Goal: Information Seeking & Learning: Check status

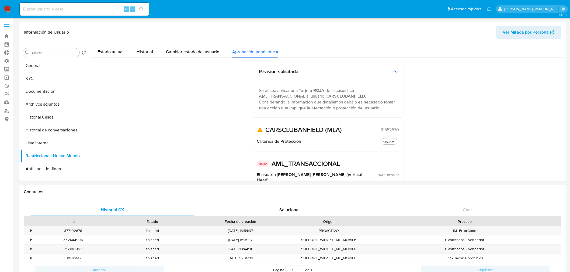
select select "10"
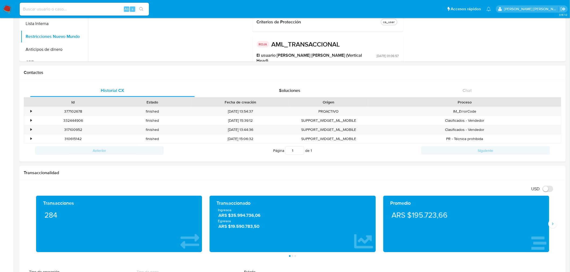
scroll to position [54, 0]
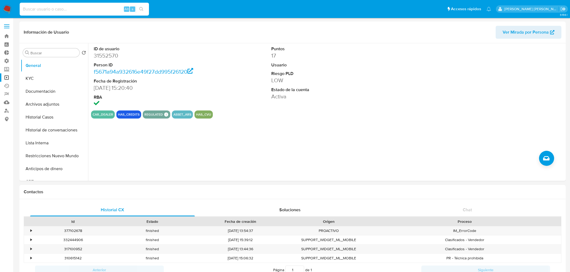
select select "10"
type input "paSIYerz9ccAJqn5dwC9h766"
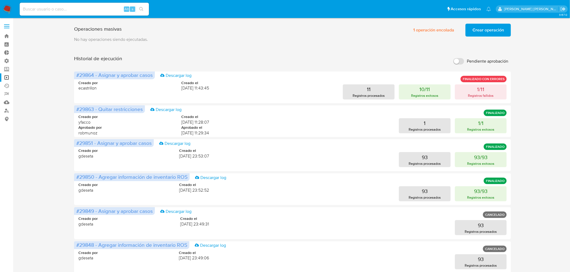
click at [58, 8] on input at bounding box center [84, 9] width 129 height 7
paste input "3ukIoCePWij99RxI1v87zEhb"
type input "3ukIoCePWij99RxI1v87zEhb"
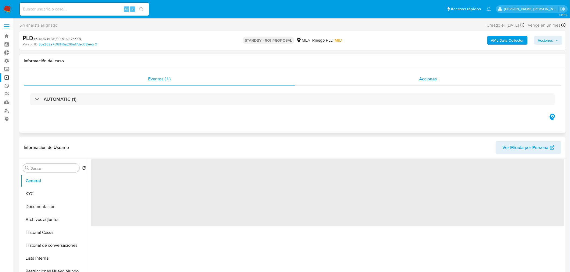
click at [412, 79] on div "Acciones" at bounding box center [428, 79] width 267 height 13
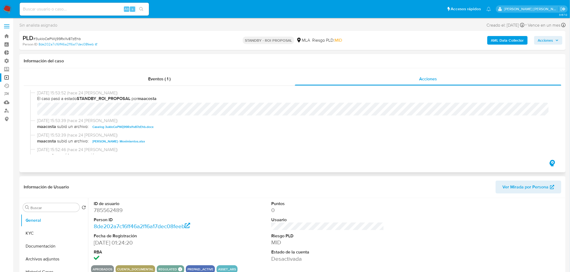
select select "10"
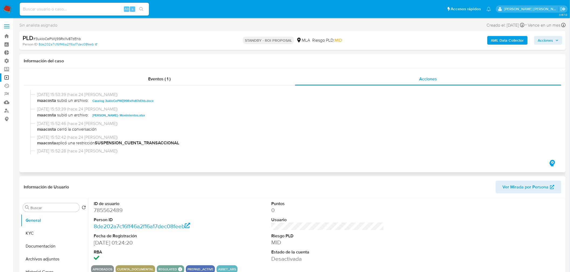
scroll to position [30, 0]
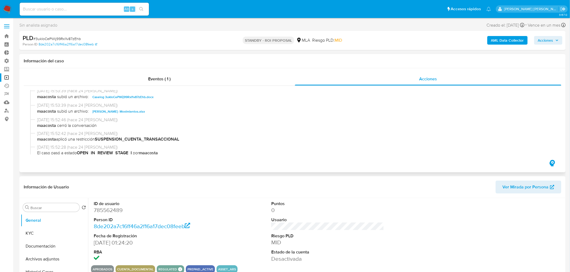
click at [145, 102] on div "[DATE] 15:53:39 (hace 24 [PERSON_NAME]) maacosta subió un archivo: Caselog 3ukI…" at bounding box center [292, 95] width 525 height 15
click at [147, 97] on span "Caselog 3ukIoCePWij99RxI1v87zEhb.docx" at bounding box center [122, 97] width 61 height 6
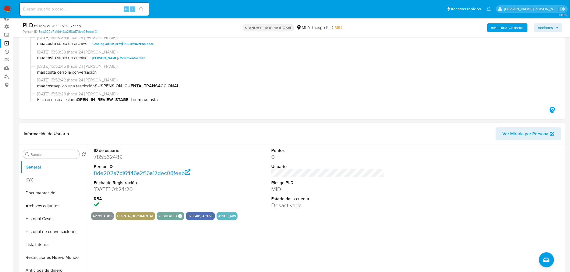
scroll to position [60, 0]
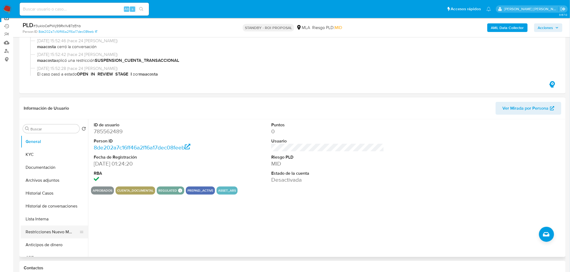
click at [58, 231] on button "Restricciones Nuevo Mundo" at bounding box center [52, 232] width 63 height 13
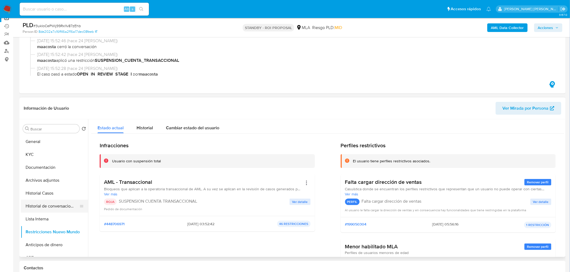
click at [44, 209] on button "Historial de conversaciones" at bounding box center [52, 206] width 63 height 13
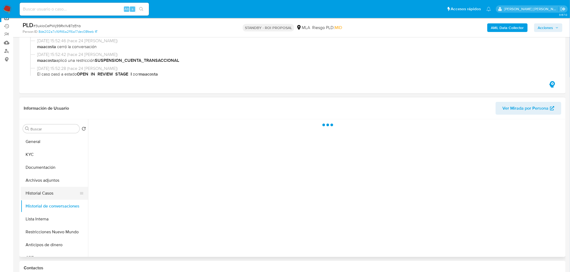
click at [38, 193] on button "Historial Casos" at bounding box center [52, 193] width 63 height 13
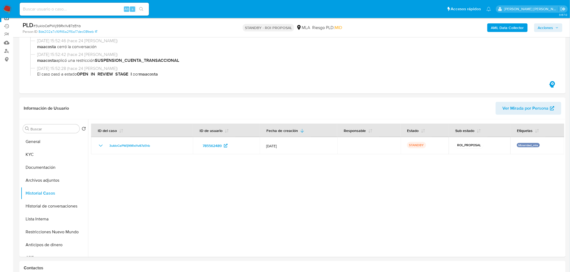
click at [109, 9] on input at bounding box center [84, 9] width 129 height 7
paste input "gaU5M12sobJYboJ40FAfg446"
type input "gaU5M12sobJYboJ40FAfg446"
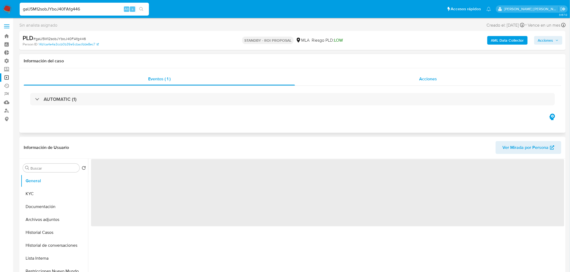
click at [434, 78] on span "Acciones" at bounding box center [428, 79] width 18 height 6
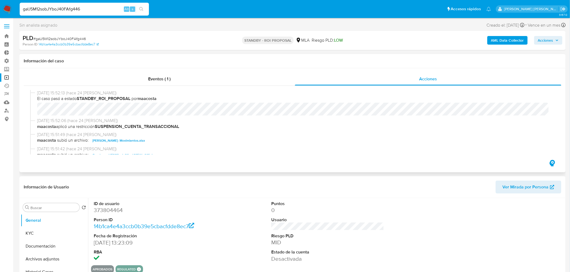
select select "10"
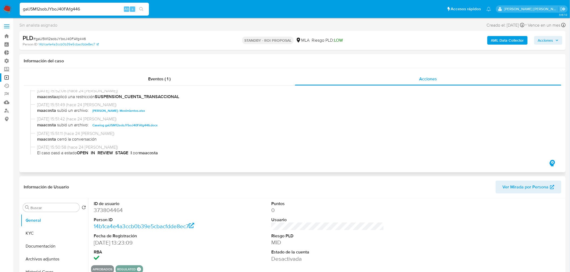
click at [145, 123] on span "Caselog gaU5M12sobJYboJ40FAfg446.docx" at bounding box center [124, 125] width 65 height 6
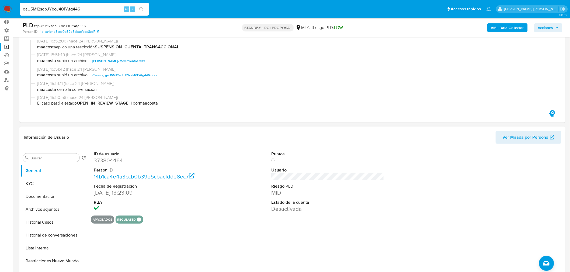
scroll to position [60, 0]
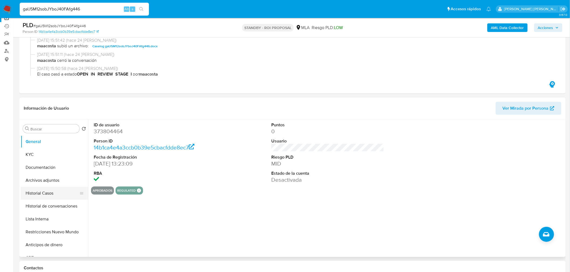
click at [52, 193] on button "Historial Casos" at bounding box center [52, 193] width 63 height 13
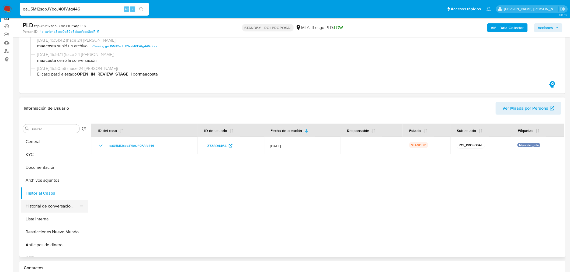
click at [57, 207] on button "Historial de conversaciones" at bounding box center [52, 206] width 63 height 13
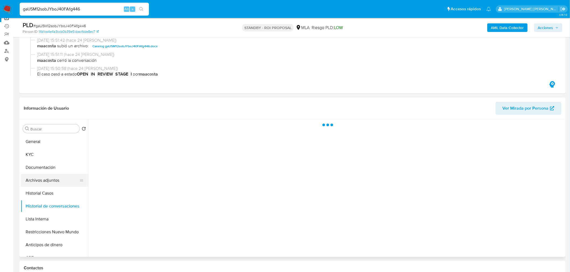
click at [54, 183] on button "Archivos adjuntos" at bounding box center [52, 180] width 63 height 13
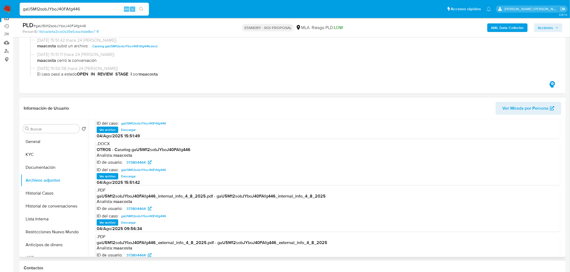
scroll to position [30, 0]
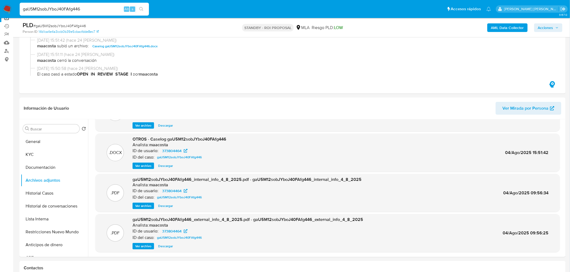
click at [97, 8] on input "gaU5M12sobJYboJ40FAfg446" at bounding box center [84, 9] width 129 height 7
paste input "y5D3vtcvXqhoH4LMWtNzrD0d"
type input "y5D3vtcvXqhoH4LMWtNzrD0d"
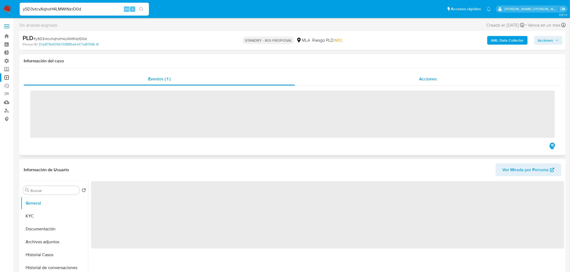
click at [397, 79] on div "Acciones" at bounding box center [428, 79] width 267 height 13
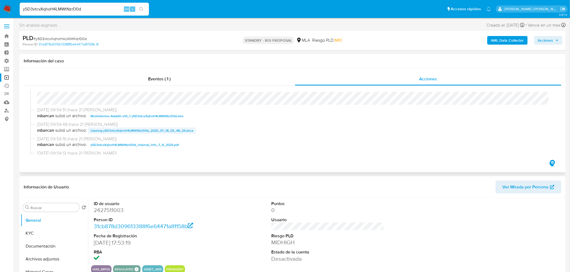
select select "10"
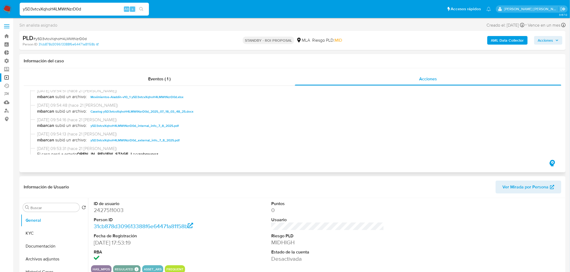
click at [180, 113] on span "Caselog y5D3vtcvXqhoH4LMWtNzrD0d_2025_07_18_03_48_25.docx" at bounding box center [141, 112] width 103 height 6
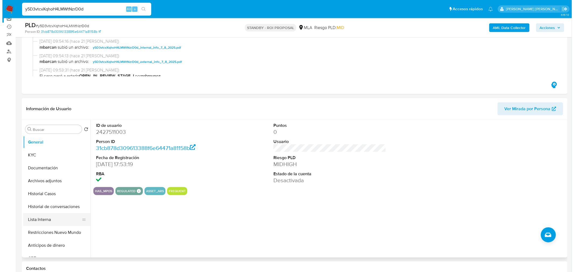
scroll to position [60, 0]
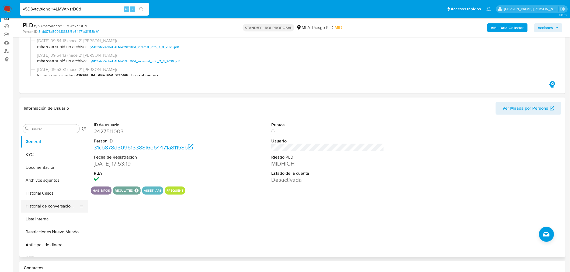
click at [41, 208] on button "Historial de conversaciones" at bounding box center [52, 206] width 63 height 13
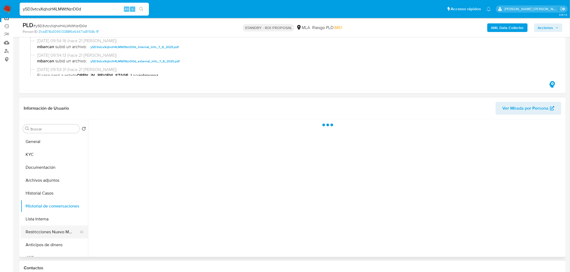
click at [47, 228] on button "Restricciones Nuevo Mundo" at bounding box center [52, 232] width 63 height 13
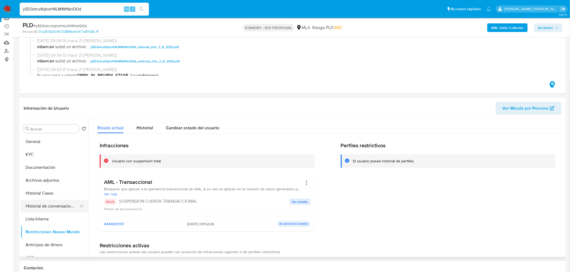
click at [50, 209] on button "Historial de conversaciones" at bounding box center [52, 206] width 63 height 13
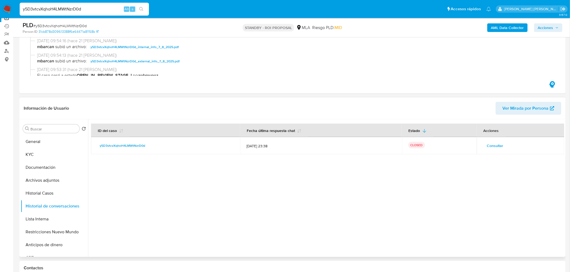
click at [487, 147] on span "Consultar" at bounding box center [495, 146] width 16 height 8
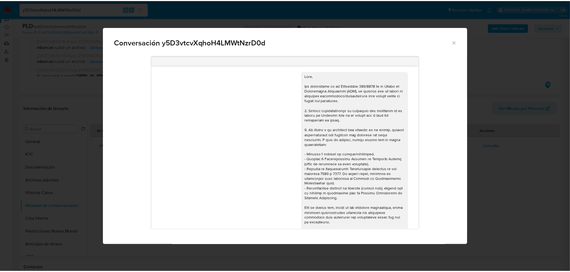
scroll to position [612, 0]
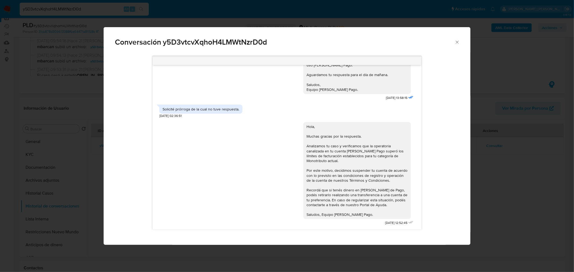
click at [516, 194] on div "Conversación y5D3vtcvXqhoH4LMWtNzrD0d [DATE] 20:06:06 Hola solicito prórroga de…" at bounding box center [287, 136] width 574 height 272
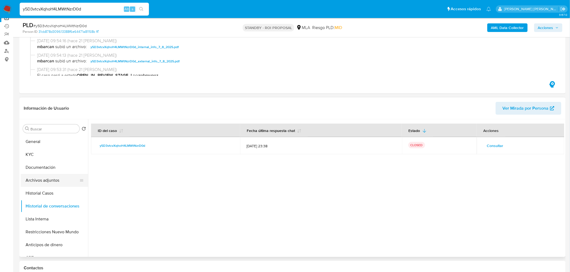
click at [49, 182] on button "Archivos adjuntos" at bounding box center [52, 180] width 63 height 13
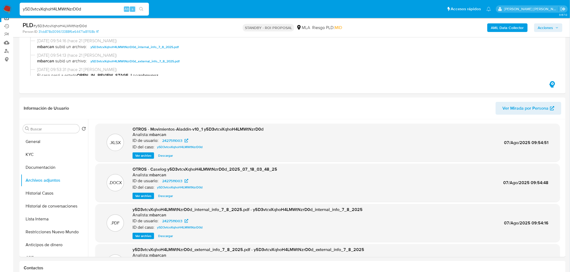
click at [78, 9] on input "y5D3vtcvXqhoH4LMWtNzrD0d" at bounding box center [84, 9] width 129 height 7
paste input "eif67zZBc4XB4UwvMP2brElr"
type input "eif67zZBc4XB4UwvMP2brElr"
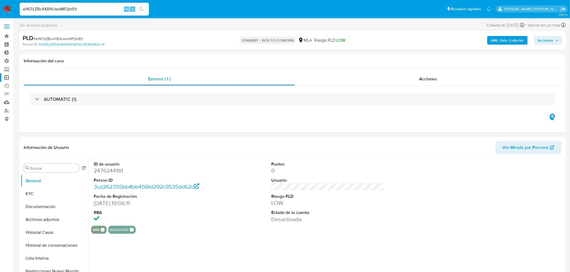
select select "10"
click at [409, 77] on div "Acciones" at bounding box center [428, 79] width 267 height 13
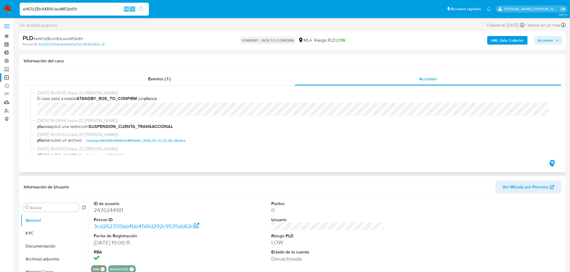
click at [153, 141] on span "Caselog eif67zZBc4XB4UwvMP2brElr_2025_07_17_22_55_58.docx" at bounding box center [135, 141] width 99 height 6
click at [77, 4] on div "eif67zZBc4XB4UwvMP2brElr Alt s" at bounding box center [84, 9] width 129 height 13
click at [77, 3] on div "eif67zZBc4XB4UwvMP2brElr Alt s" at bounding box center [84, 9] width 129 height 13
click at [73, 8] on input "eif67zZBc4XB4UwvMP2brElr" at bounding box center [84, 9] width 129 height 7
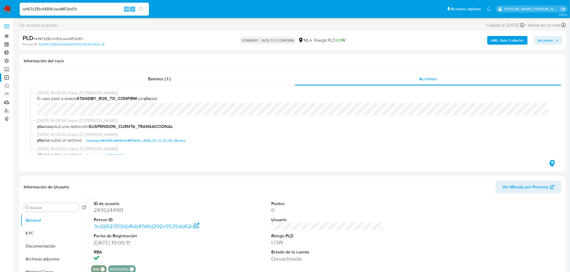
paste input "RqkJ7TqUkDM7zQZDc4F09qaC"
type input "RqkJ7TqUkDM7zQZDc4F09qaC"
click at [141, 6] on button "search-icon" at bounding box center [141, 9] width 11 height 8
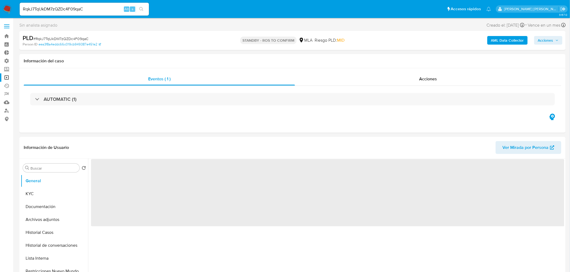
select select "10"
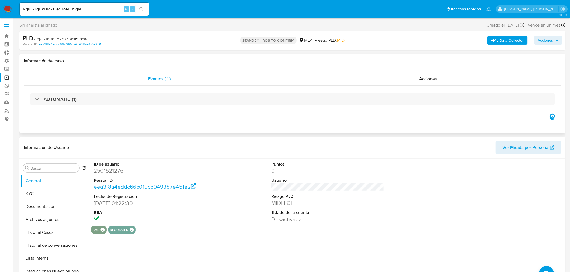
click at [414, 88] on div "AUTOMATIC (1)" at bounding box center [292, 99] width 537 height 27
click at [414, 84] on div "Acciones" at bounding box center [428, 79] width 267 height 13
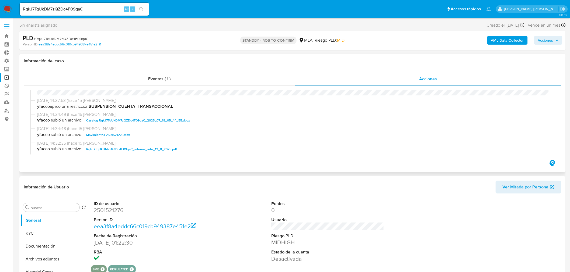
scroll to position [30, 0]
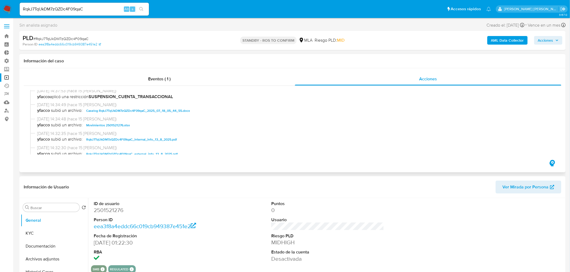
click at [161, 111] on span "Caselog RqkJ7TqUkDM7zQZDc4F09qaC_2025_07_18_05_44_55.docx" at bounding box center [138, 111] width 104 height 6
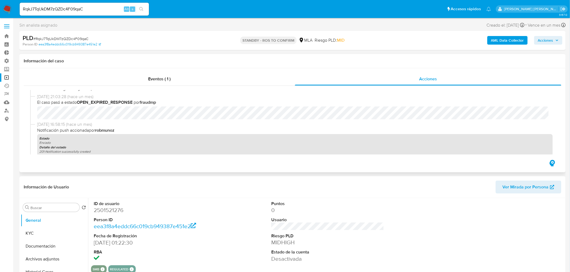
scroll to position [449, 0]
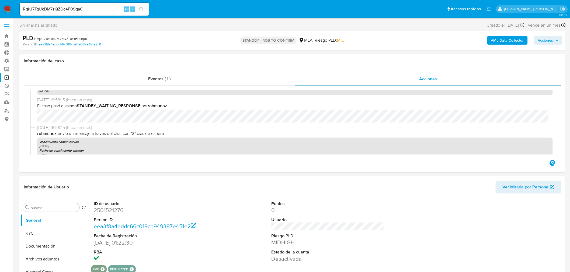
click at [43, 9] on input "RqkJ7TqUkDM7zQZDc4F09qaC" at bounding box center [84, 9] width 129 height 7
paste input "LMabaOmP1e2zAyTcOJ0ve7DV"
type input "LMabaOmP1e2zAyTcOJ0ve7DV"
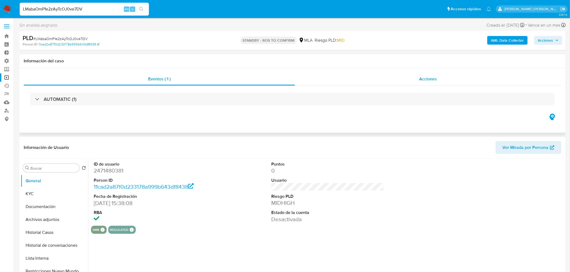
click at [440, 80] on div "Acciones" at bounding box center [428, 79] width 267 height 13
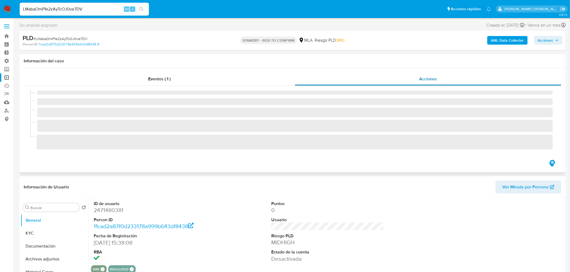
select select "10"
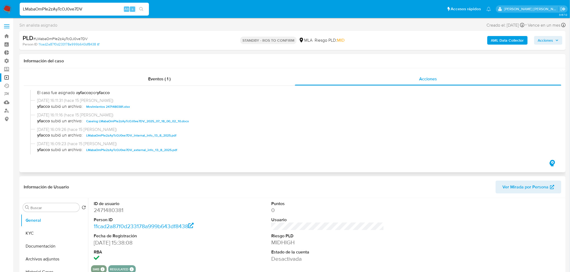
scroll to position [90, 0]
click at [181, 121] on span "Caselog LMabaOmP1e2zAyTcOJ0ve7DV_2025_07_18_00_02_10.docx" at bounding box center [137, 121] width 103 height 6
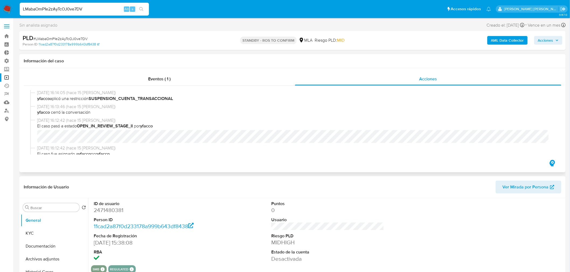
scroll to position [0, 0]
